Goal: Transaction & Acquisition: Purchase product/service

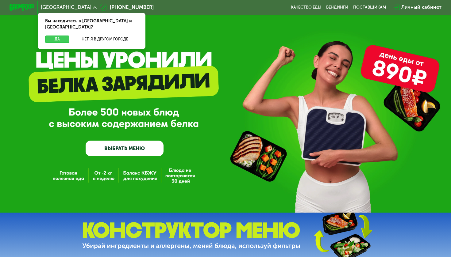
click at [64, 36] on button "Да" at bounding box center [57, 40] width 24 height 8
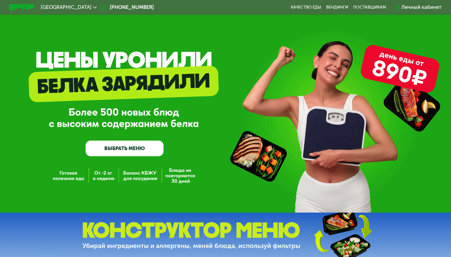
click at [108, 145] on link "ВЫБРАТЬ МЕНЮ" at bounding box center [125, 149] width 78 height 16
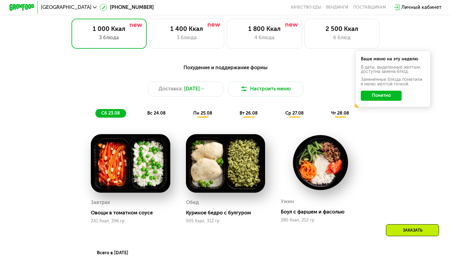
scroll to position [285, 0]
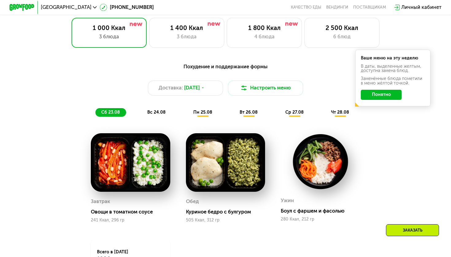
click at [245, 69] on div "Похудение и поддержание формы" at bounding box center [225, 67] width 371 height 8
click at [137, 27] on div at bounding box center [136, 24] width 13 height 5
click at [167, 35] on div "3 блюда" at bounding box center [186, 37] width 62 height 8
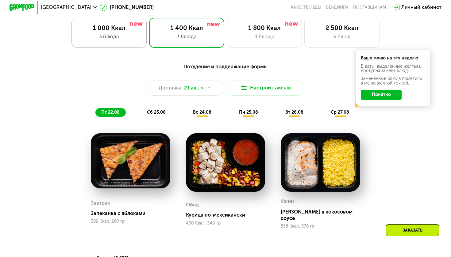
click at [149, 21] on div "1 000 Ккал 3 блюда" at bounding box center [186, 33] width 75 height 30
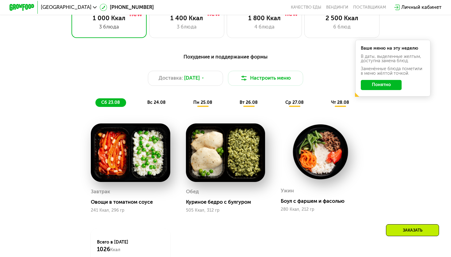
scroll to position [343, 0]
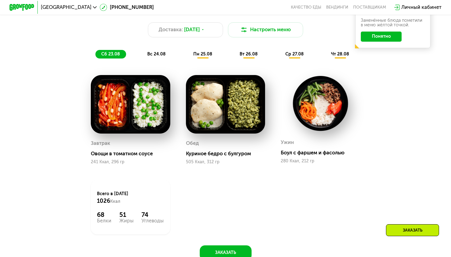
click at [139, 151] on div "Овощи в томатном соусе" at bounding box center [133, 154] width 84 height 6
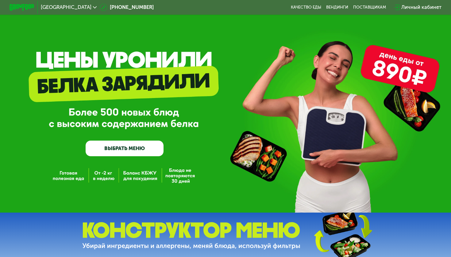
scroll to position [0, 0]
click at [173, 233] on img at bounding box center [191, 235] width 218 height 27
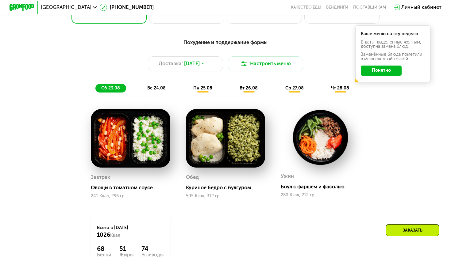
scroll to position [311, 0]
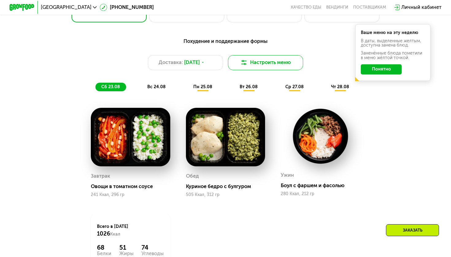
click at [262, 61] on button "Настроить меню" at bounding box center [265, 62] width 75 height 15
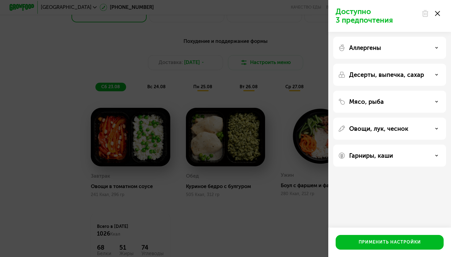
click at [437, 15] on icon at bounding box center [437, 13] width 5 height 5
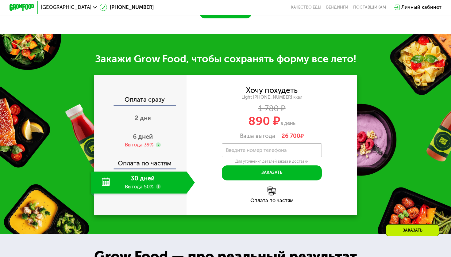
scroll to position [586, 0]
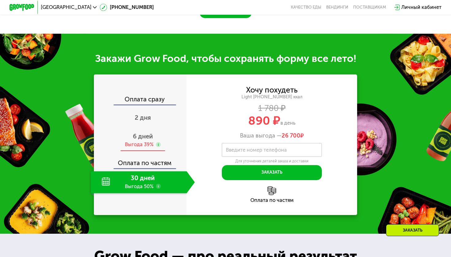
click at [145, 139] on div "6 дней Выгода 39%" at bounding box center [143, 140] width 104 height 22
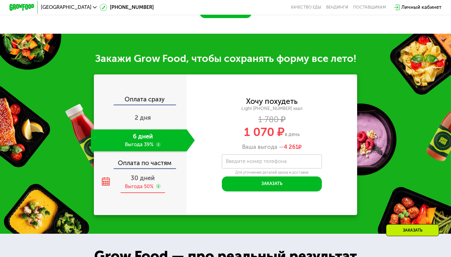
click at [144, 178] on span "30 дней" at bounding box center [143, 177] width 24 height 7
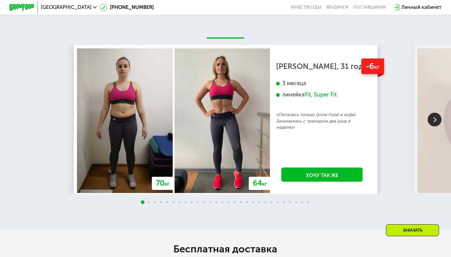
scroll to position [1043, 0]
click at [434, 115] on img at bounding box center [434, 120] width 14 height 14
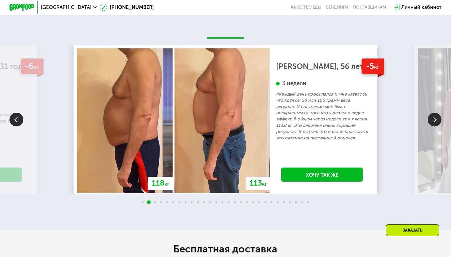
click at [434, 115] on img at bounding box center [434, 120] width 14 height 14
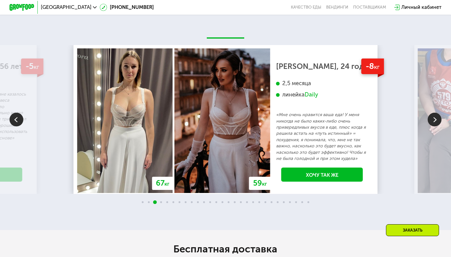
click at [434, 115] on img at bounding box center [434, 120] width 14 height 14
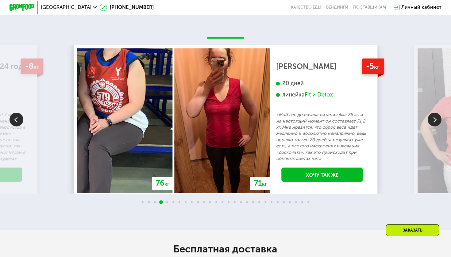
click at [434, 115] on img at bounding box center [434, 120] width 14 height 14
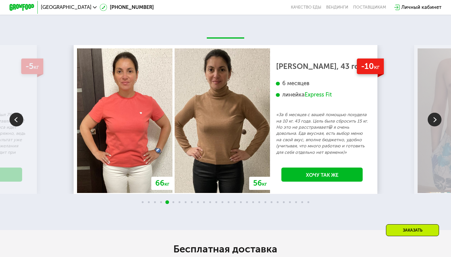
click at [434, 115] on img at bounding box center [434, 120] width 14 height 14
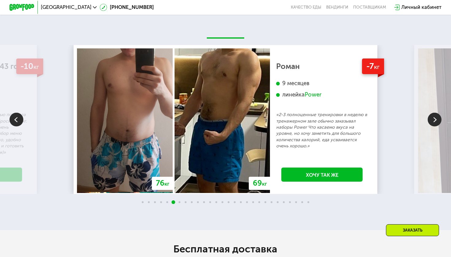
click at [434, 115] on img at bounding box center [434, 120] width 14 height 14
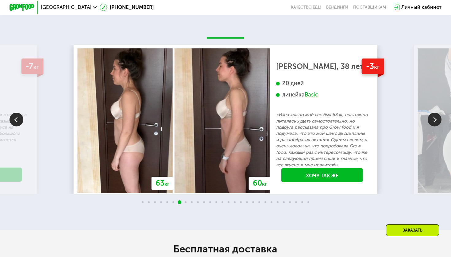
click at [434, 115] on img at bounding box center [434, 120] width 14 height 14
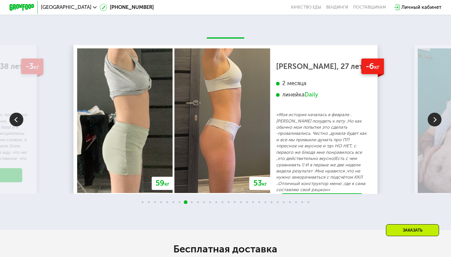
click at [434, 115] on img at bounding box center [434, 120] width 14 height 14
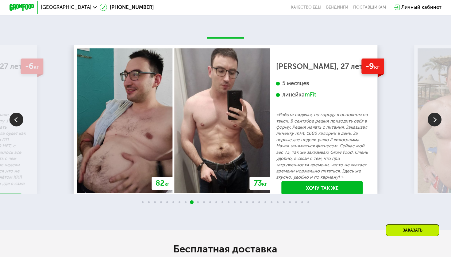
click at [434, 115] on img at bounding box center [434, 120] width 14 height 14
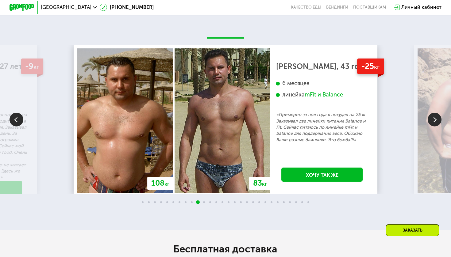
click at [432, 122] on img at bounding box center [434, 120] width 14 height 14
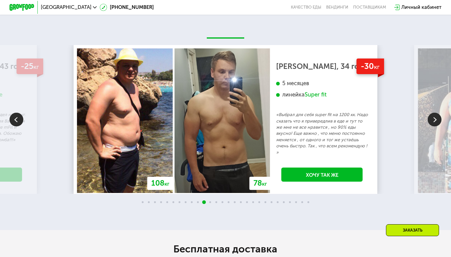
click at [432, 122] on img at bounding box center [434, 120] width 14 height 14
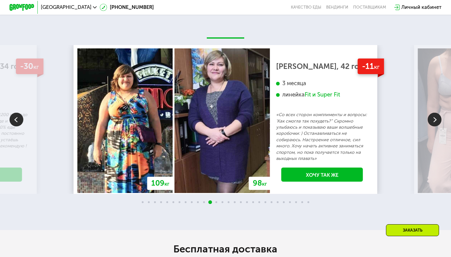
click at [432, 122] on img at bounding box center [434, 120] width 14 height 14
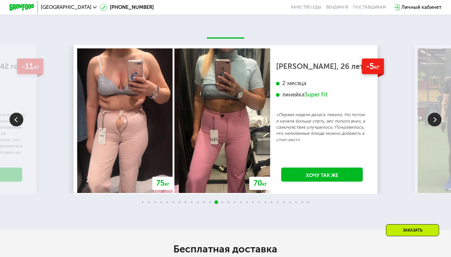
click at [432, 122] on img at bounding box center [434, 120] width 14 height 14
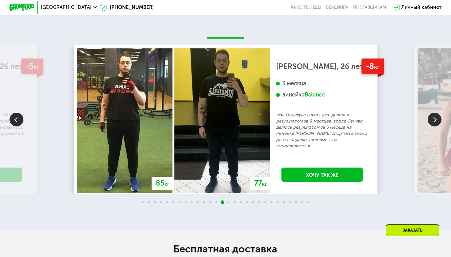
click at [432, 122] on img at bounding box center [434, 120] width 14 height 14
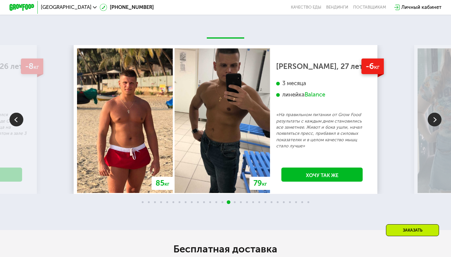
click at [432, 122] on img at bounding box center [434, 120] width 14 height 14
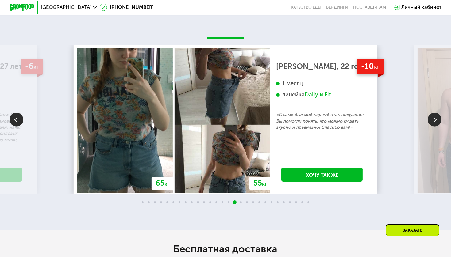
click at [432, 122] on img at bounding box center [434, 120] width 14 height 14
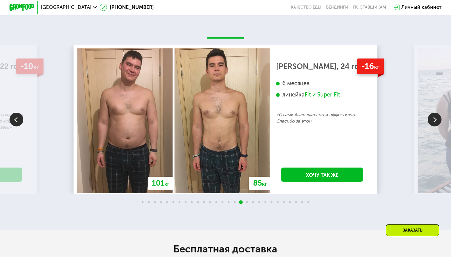
click at [432, 122] on img at bounding box center [434, 120] width 14 height 14
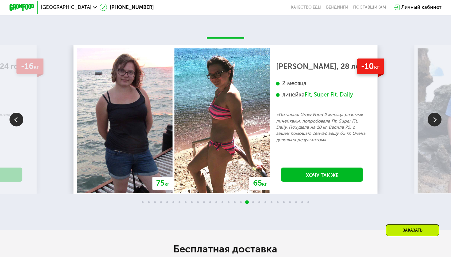
click at [432, 122] on img at bounding box center [434, 120] width 14 height 14
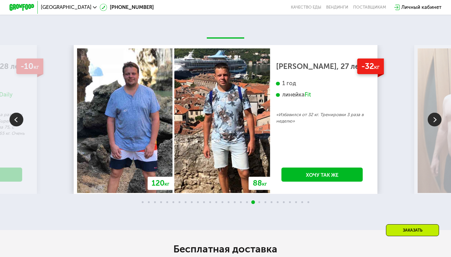
click at [432, 122] on img at bounding box center [434, 120] width 14 height 14
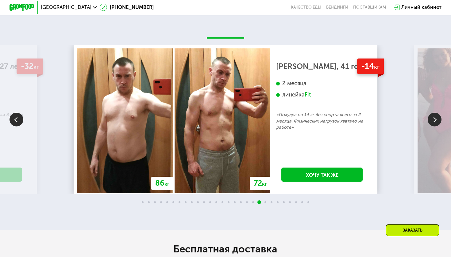
click at [432, 122] on img at bounding box center [434, 120] width 14 height 14
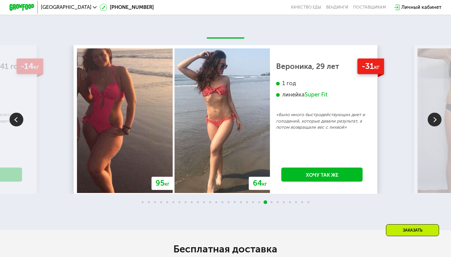
click at [432, 122] on img at bounding box center [434, 120] width 14 height 14
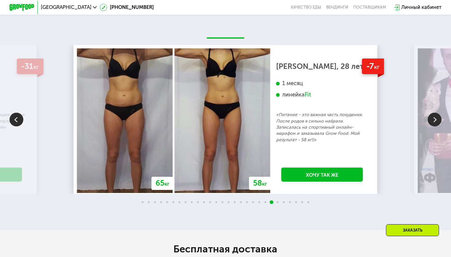
click at [432, 122] on img at bounding box center [434, 120] width 14 height 14
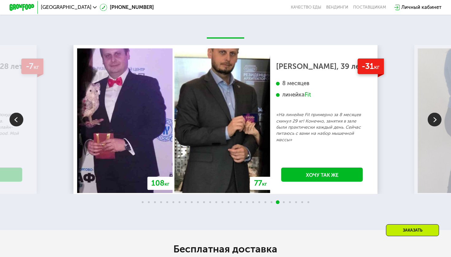
click at [432, 122] on img at bounding box center [434, 120] width 14 height 14
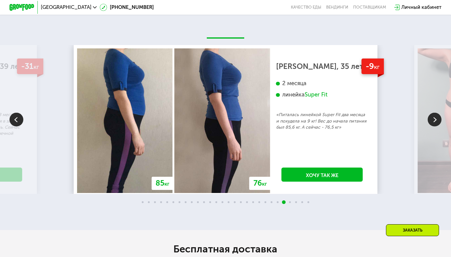
click at [432, 122] on img at bounding box center [434, 120] width 14 height 14
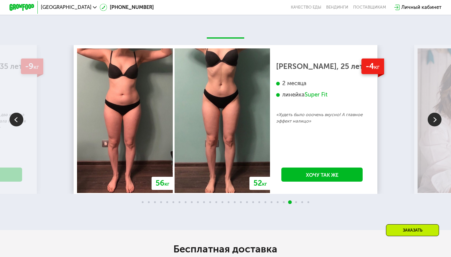
click at [432, 122] on img at bounding box center [434, 120] width 14 height 14
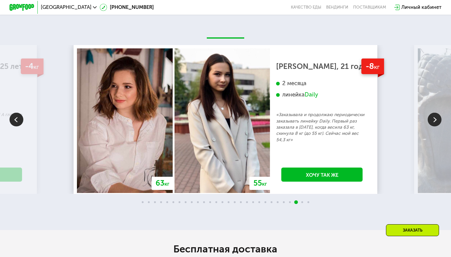
click at [432, 122] on img at bounding box center [434, 120] width 14 height 14
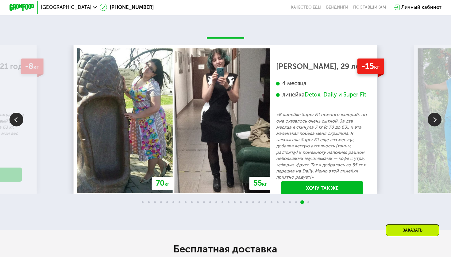
click at [432, 122] on img at bounding box center [434, 120] width 14 height 14
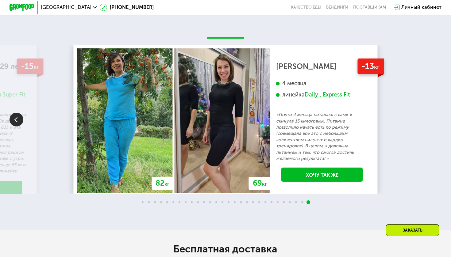
click at [432, 122] on div "70 кг 64 кг -6 кг [PERSON_NAME], 31 год 3 месяца линейка Fit, Super Fit «Питала…" at bounding box center [225, 119] width 451 height 149
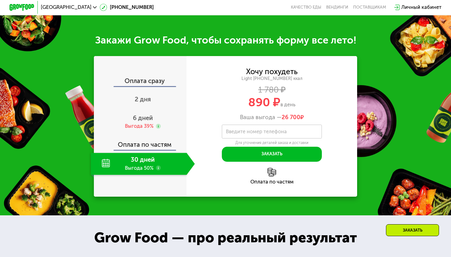
scroll to position [602, 0]
